Goal: Ask a question: Seek information or help from site administrators or community

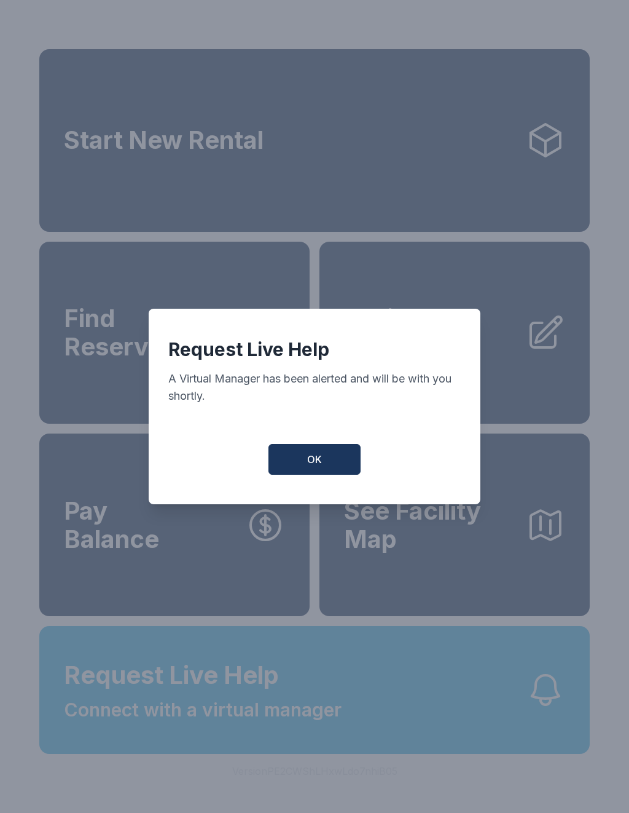
click at [341, 465] on button "OK" at bounding box center [315, 459] width 92 height 31
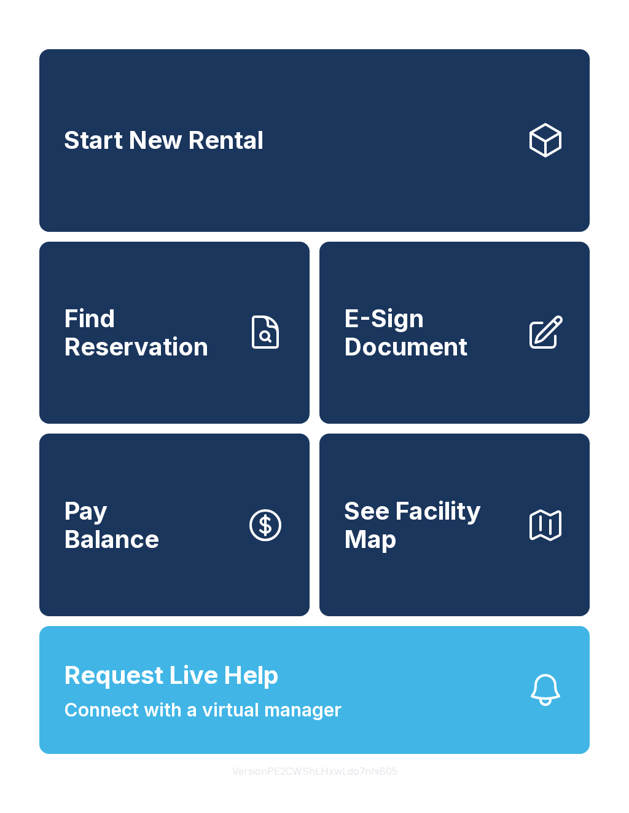
click at [233, 351] on span "Find Reservation" at bounding box center [150, 332] width 172 height 56
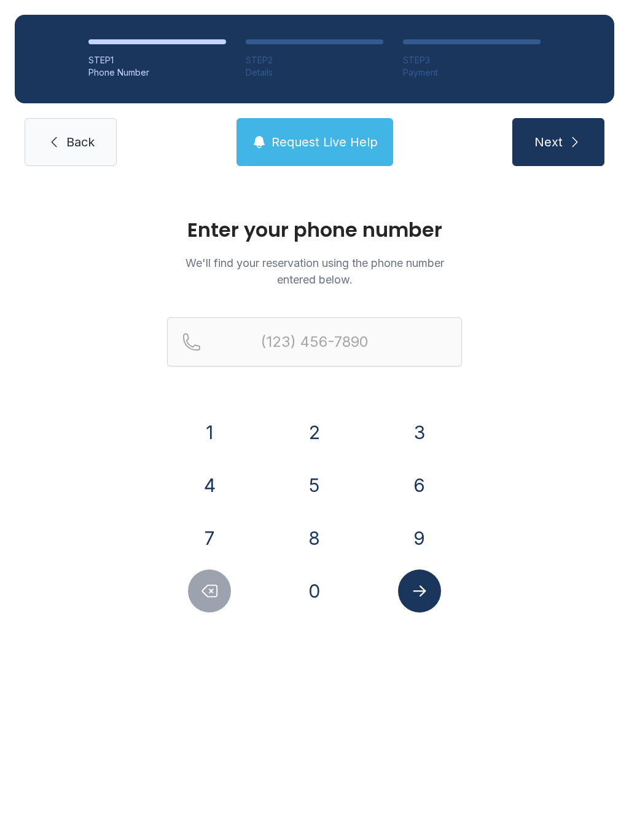
click at [73, 133] on span "Back" at bounding box center [80, 141] width 28 height 17
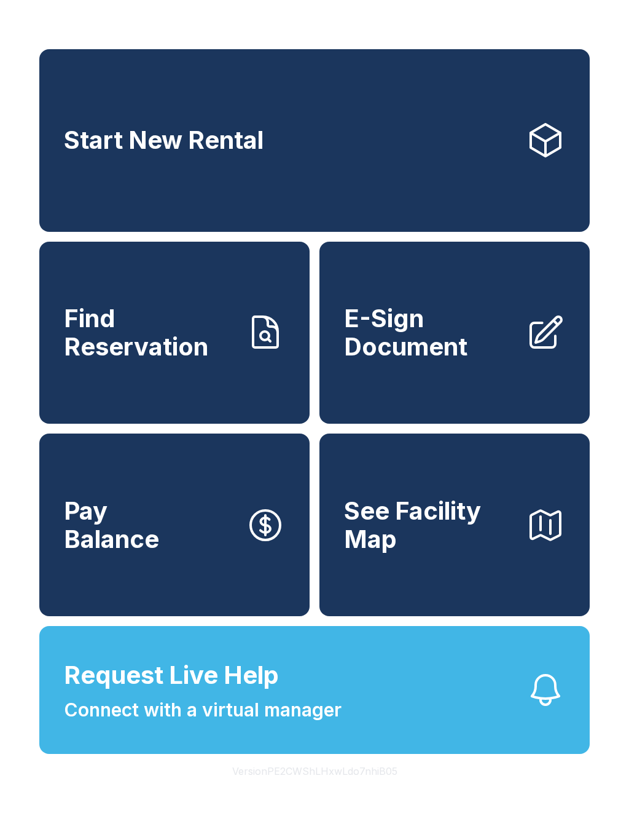
click at [318, 724] on span "Connect with a virtual manager" at bounding box center [203, 710] width 278 height 28
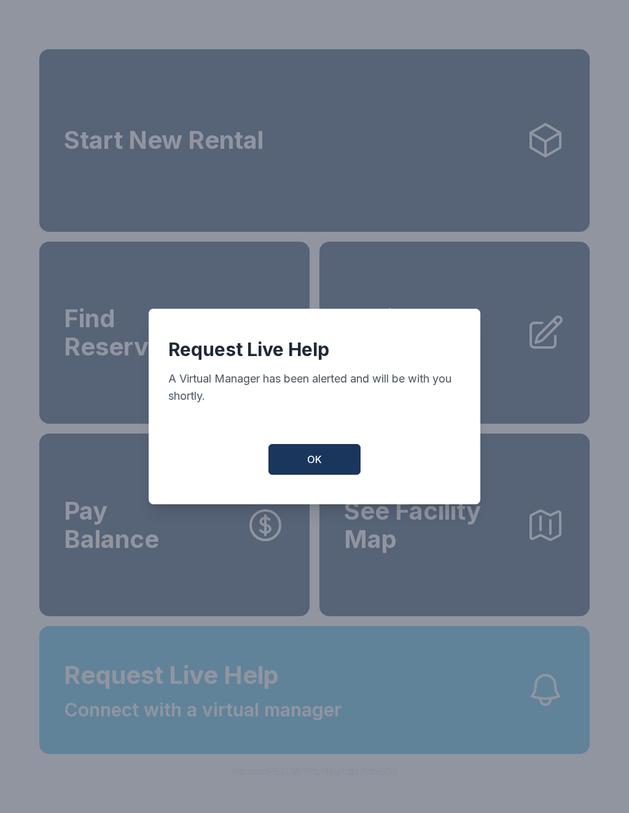
click at [329, 470] on button "OK" at bounding box center [315, 459] width 92 height 31
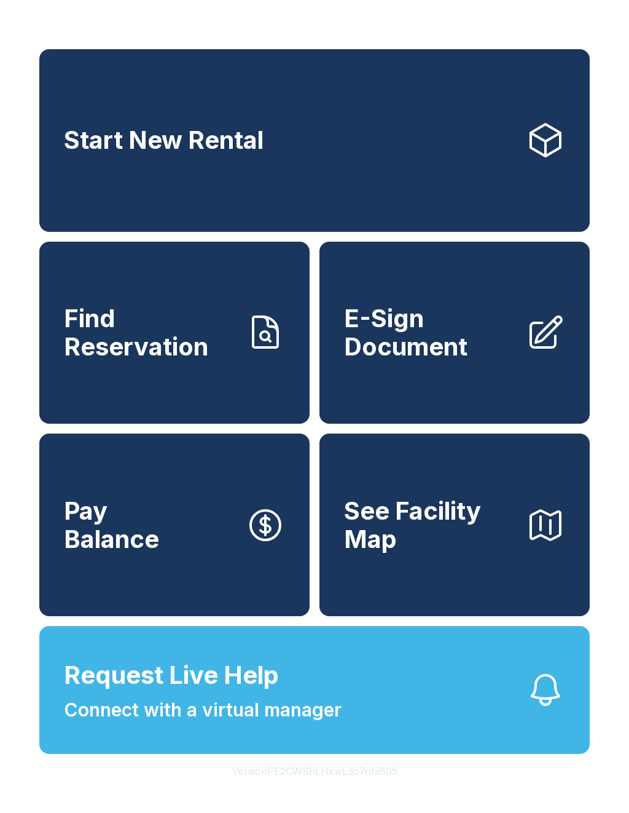
click at [545, 709] on icon "button" at bounding box center [545, 689] width 39 height 39
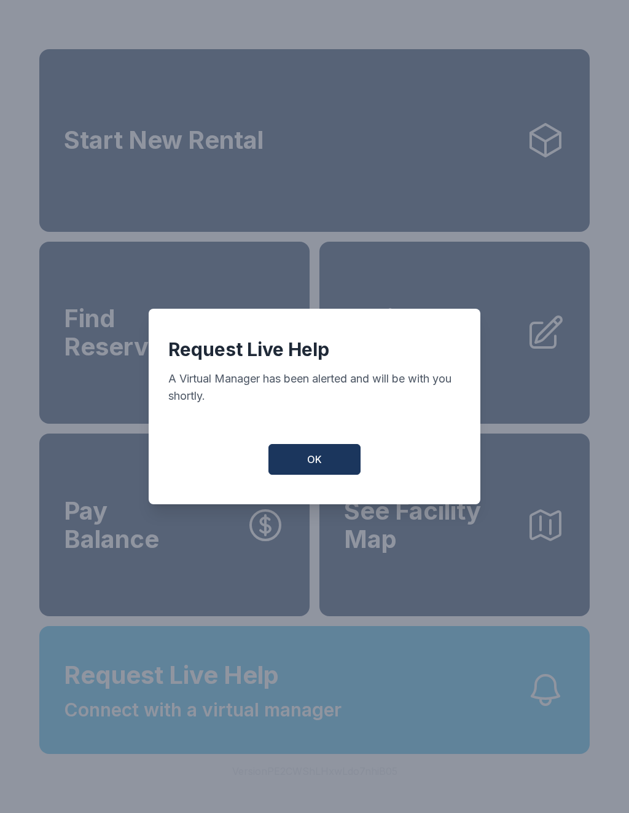
click at [322, 450] on button "OK" at bounding box center [315, 459] width 92 height 31
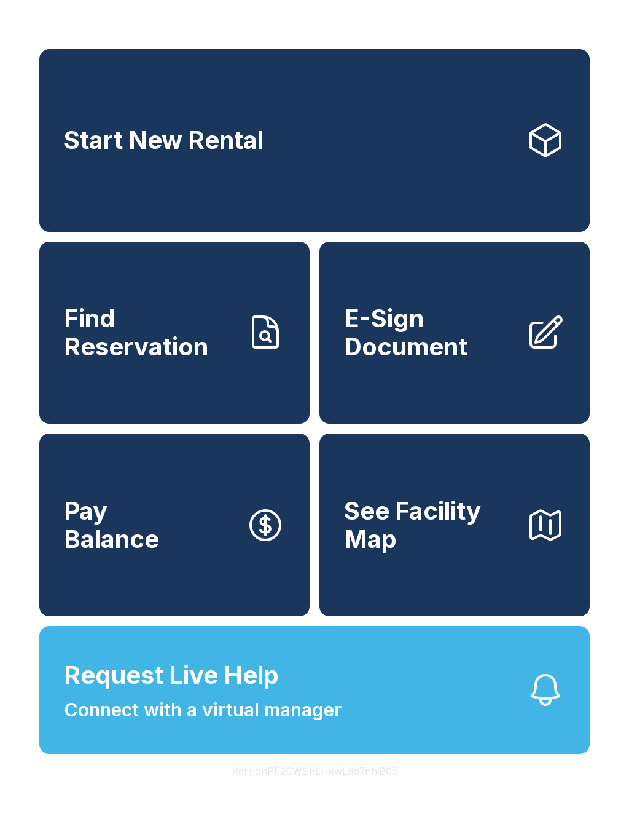
click at [433, 704] on button "Request Live Help Connect with a virtual manager" at bounding box center [314, 690] width 551 height 128
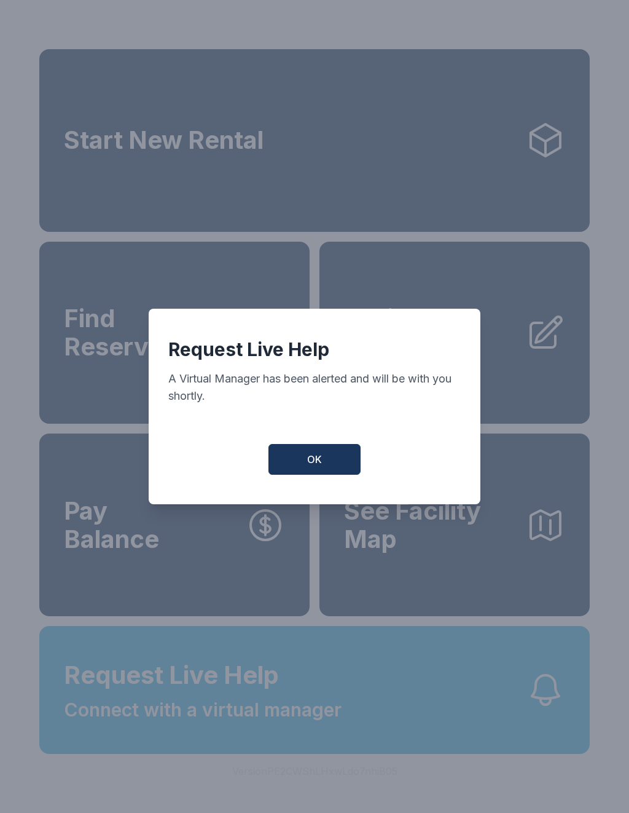
click at [327, 455] on button "OK" at bounding box center [315, 459] width 92 height 31
